Goal: Use online tool/utility: Use online tool/utility

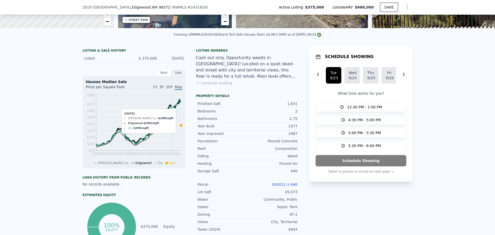
scroll to position [101, 0]
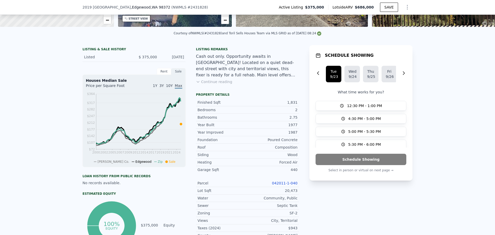
click at [217, 84] on button "Continue reading" at bounding box center [214, 81] width 36 height 5
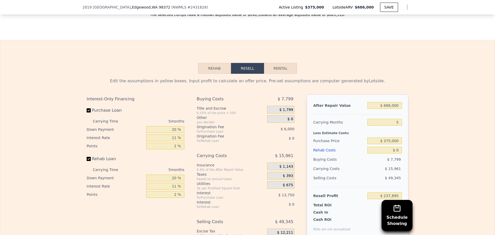
scroll to position [875, 0]
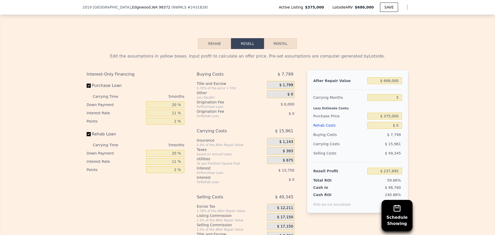
click at [216, 38] on button "Rehab" at bounding box center [214, 43] width 33 height 11
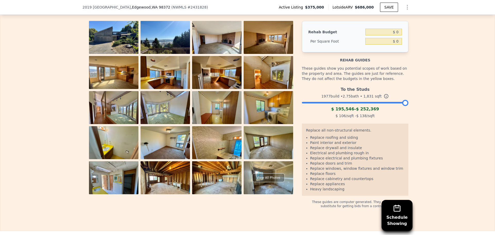
scroll to position [926, 0]
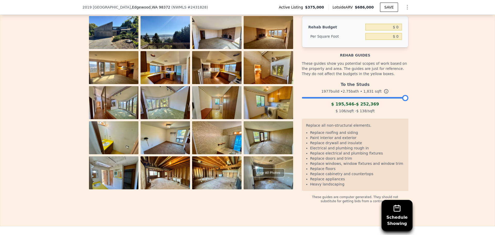
click at [362, 88] on div "To the Studs 1977 build • 2.75 bath • 1,831 sqft $ 195,546 - $ 252,369 $ 106 /s…" at bounding box center [355, 96] width 106 height 35
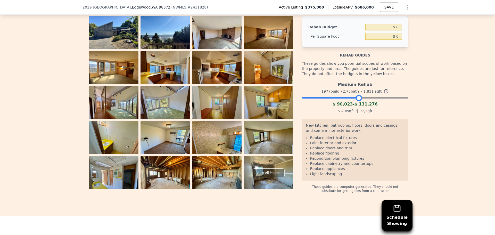
click at [356, 95] on div at bounding box center [355, 96] width 106 height 3
drag, startPoint x: 356, startPoint y: 87, endPoint x: 364, endPoint y: 87, distance: 7.2
click at [364, 95] on div at bounding box center [366, 98] width 6 height 6
drag, startPoint x: 364, startPoint y: 87, endPoint x: 371, endPoint y: 88, distance: 7.8
click at [371, 95] on div at bounding box center [374, 98] width 6 height 6
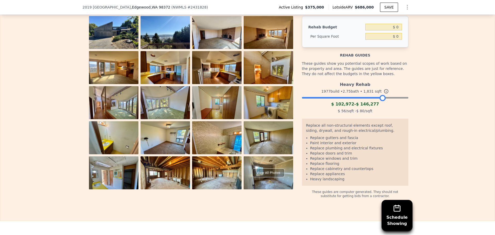
drag, startPoint x: 371, startPoint y: 88, endPoint x: 380, endPoint y: 88, distance: 8.8
click at [380, 95] on div at bounding box center [382, 98] width 6 height 6
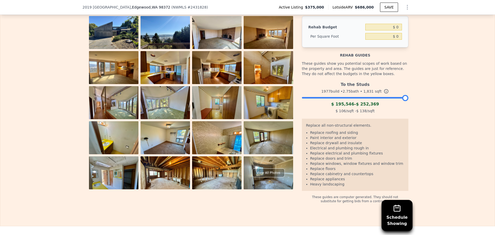
drag, startPoint x: 380, startPoint y: 88, endPoint x: 425, endPoint y: 89, distance: 45.1
click at [425, 89] on div "The budget you enter in the yellow box will be used in the resell calculator. T…" at bounding box center [247, 100] width 494 height 206
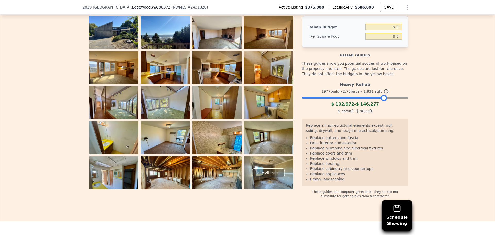
drag, startPoint x: 401, startPoint y: 87, endPoint x: 380, endPoint y: 89, distance: 21.2
click at [381, 95] on div at bounding box center [384, 98] width 6 height 6
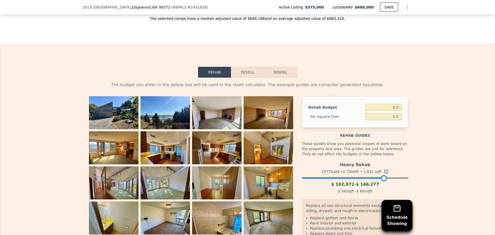
scroll to position [823, 0]
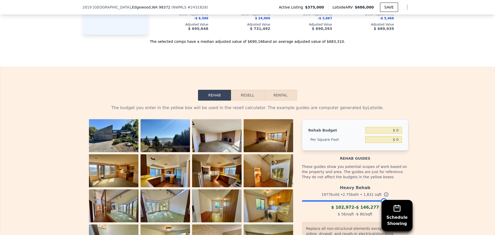
click at [108, 125] on img at bounding box center [113, 137] width 49 height 37
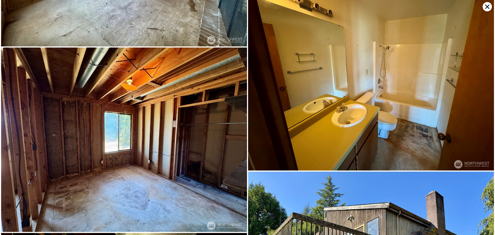
scroll to position [2209, 0]
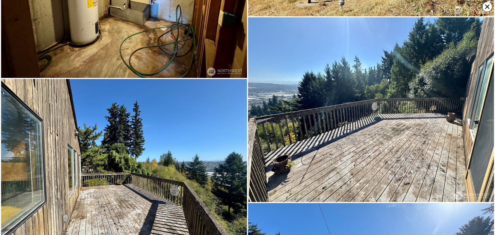
click at [486, 7] on icon at bounding box center [487, 6] width 9 height 9
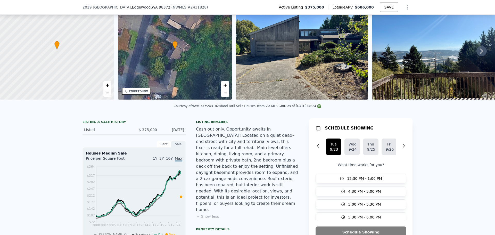
scroll to position [2, 0]
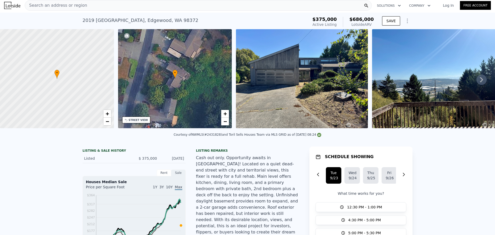
click at [404, 22] on icon "Show Options" at bounding box center [407, 21] width 6 height 6
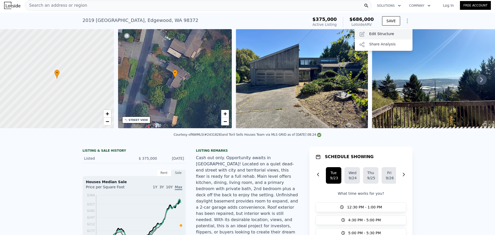
click at [385, 34] on div "Edit Structure" at bounding box center [384, 34] width 58 height 10
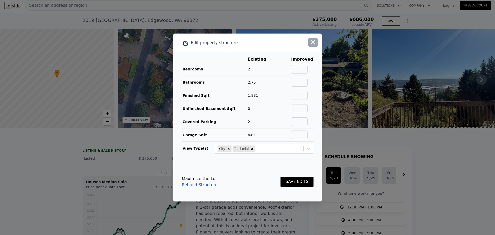
click at [309, 40] on icon "button" at bounding box center [312, 42] width 7 height 7
